Goal: Obtain resource: Obtain resource

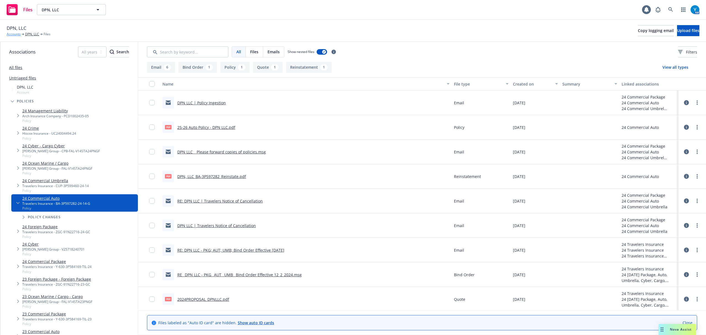
click at [19, 34] on link "Accounts" at bounding box center [14, 34] width 14 height 5
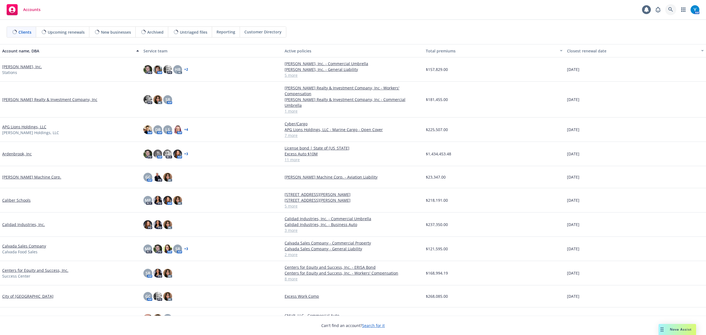
click at [668, 12] on icon at bounding box center [670, 9] width 5 height 5
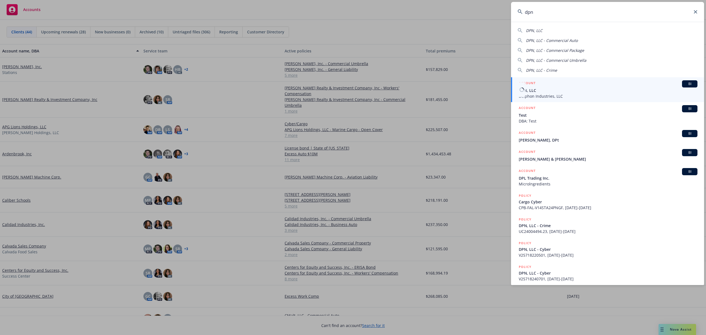
type input "dpn"
click at [545, 88] on span "DPN, LLC" at bounding box center [608, 90] width 179 height 6
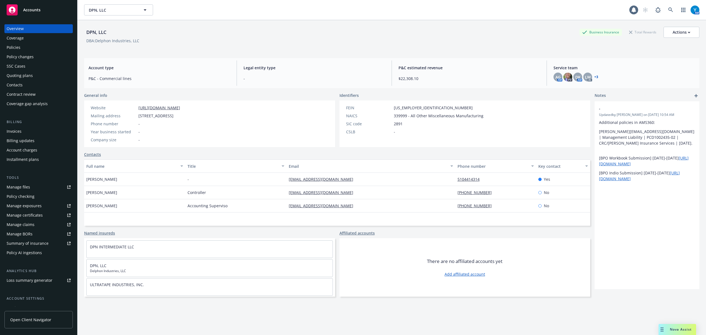
click at [33, 51] on div "Policies" at bounding box center [39, 47] width 64 height 9
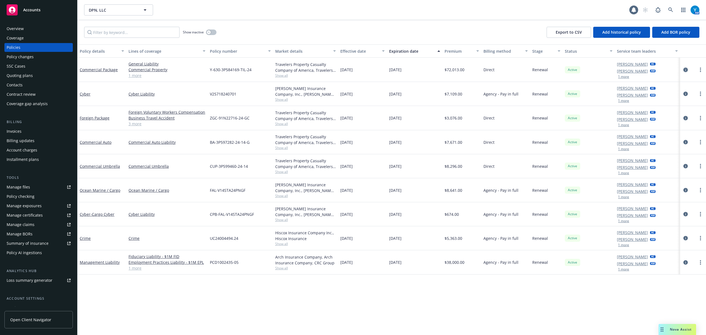
click at [683, 69] on icon "circleInformation" at bounding box center [685, 70] width 4 height 4
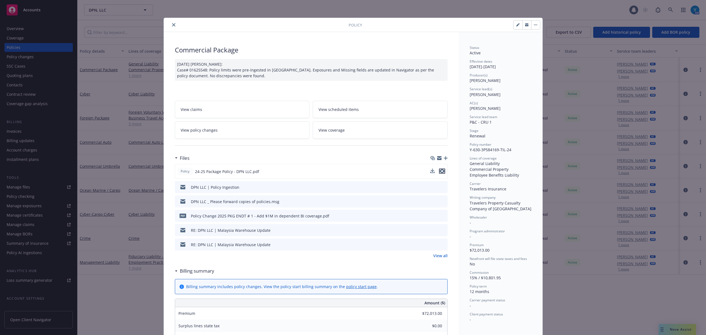
click at [440, 169] on icon "preview file" at bounding box center [442, 171] width 5 height 4
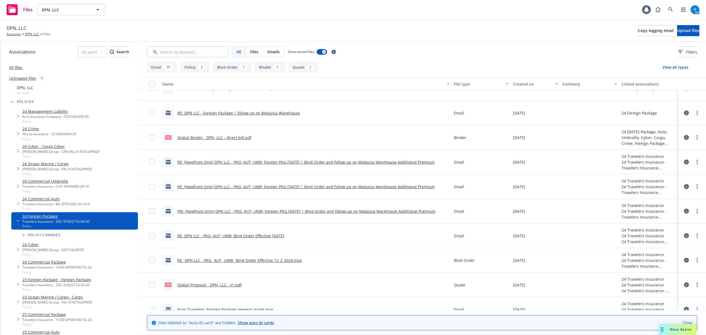
scroll to position [269, 0]
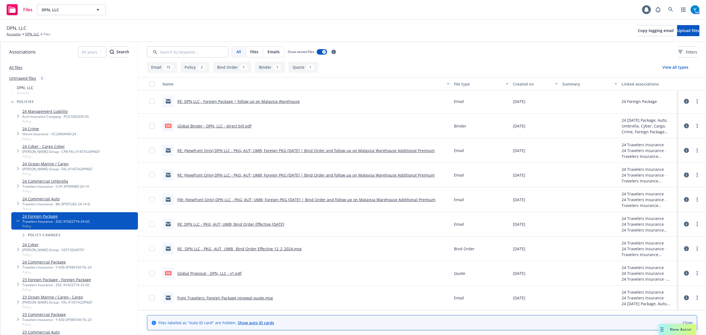
click at [223, 272] on link "Global Proposal - DPN, LLC - v1.pdf" at bounding box center [209, 273] width 64 height 5
click at [205, 125] on link "Global Binder - DPN, LLC - direct bill.pdf" at bounding box center [214, 125] width 74 height 5
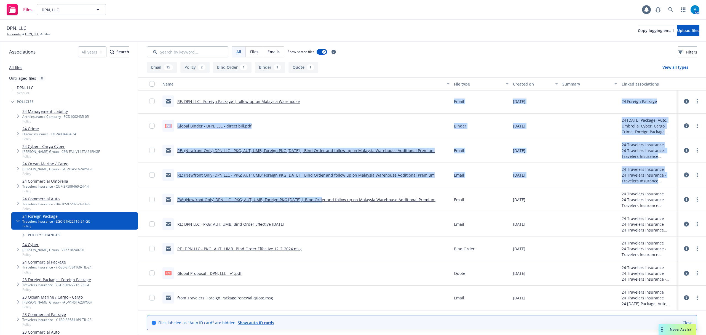
drag, startPoint x: 318, startPoint y: 192, endPoint x: 317, endPoint y: 206, distance: 13.6
click at [318, 202] on div "RE: DPN LLC - Foreign Package | follow up on Malaysia Warehouse Email 01/15/202…" at bounding box center [422, 186] width 568 height 243
click at [368, 93] on div "RE: DPN LLC - Foreign Package | follow up on Malaysia Warehouse" at bounding box center [306, 101] width 292 height 25
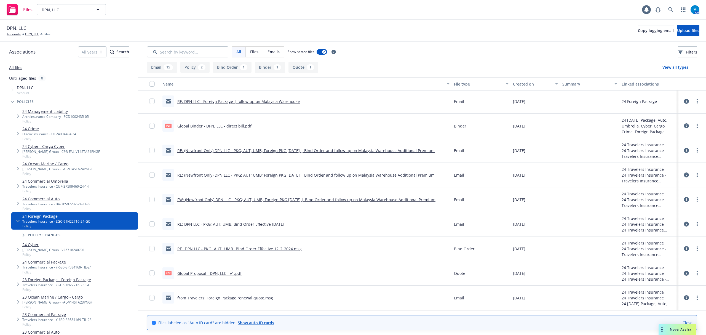
click at [264, 248] on link "RE_ DPN LLC - PKG_ AUT_ UMB_ Bind Order Effective 12_2_2024.msg" at bounding box center [239, 248] width 124 height 5
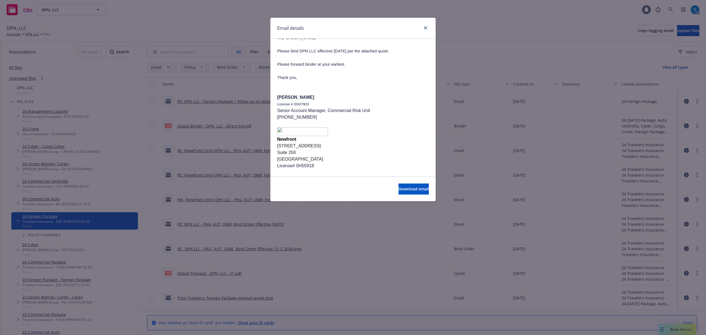
scroll to position [73, 0]
click at [425, 27] on icon "close" at bounding box center [425, 27] width 3 height 3
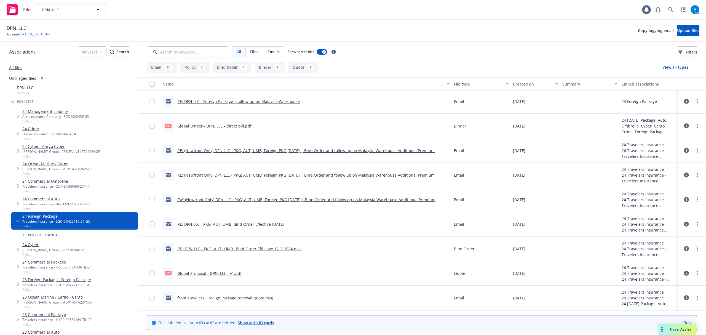
click at [27, 35] on link "DPN, LLC" at bounding box center [32, 34] width 14 height 5
